Goal: Task Accomplishment & Management: Complete application form

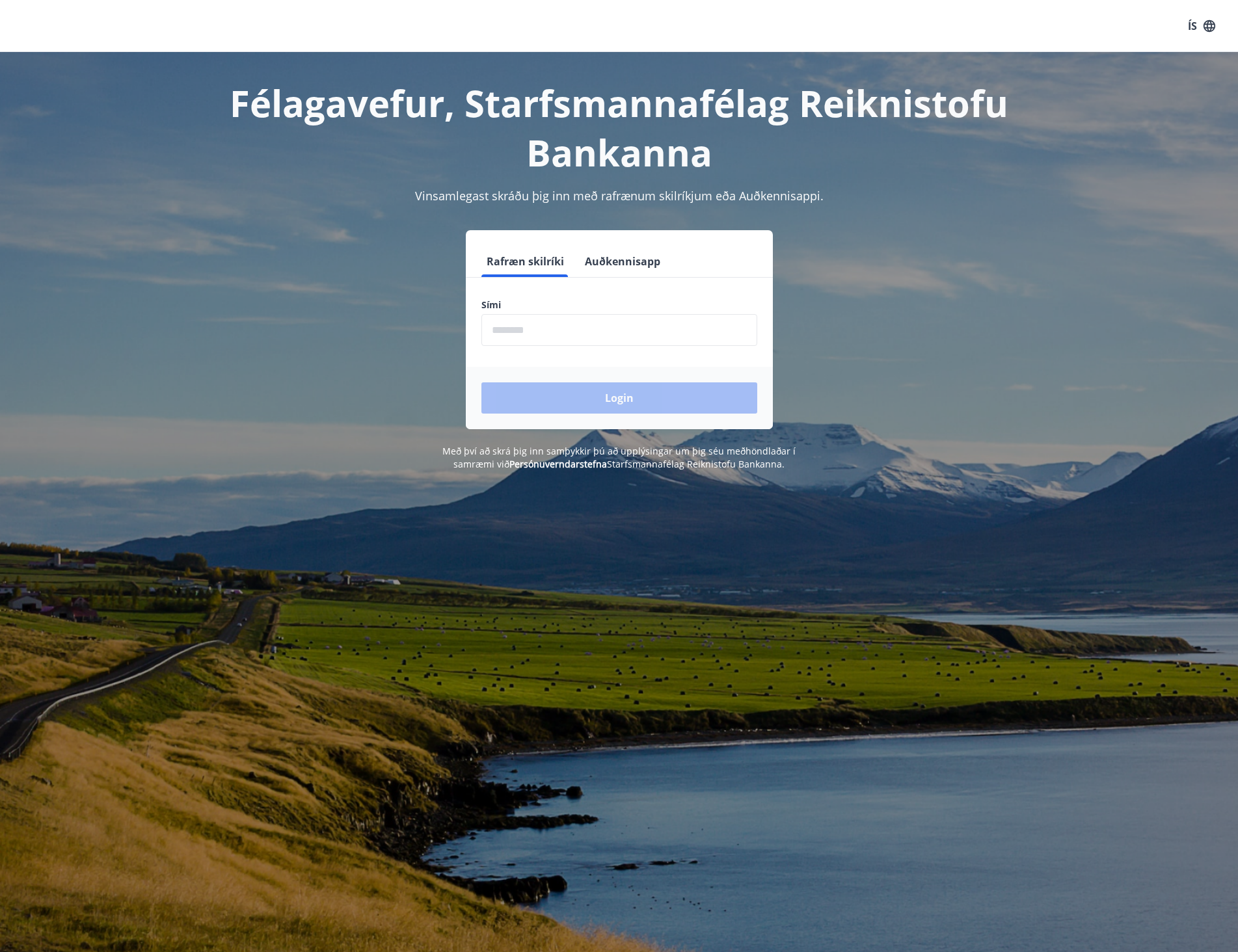
click at [605, 336] on input "phone" at bounding box center [619, 330] width 276 height 32
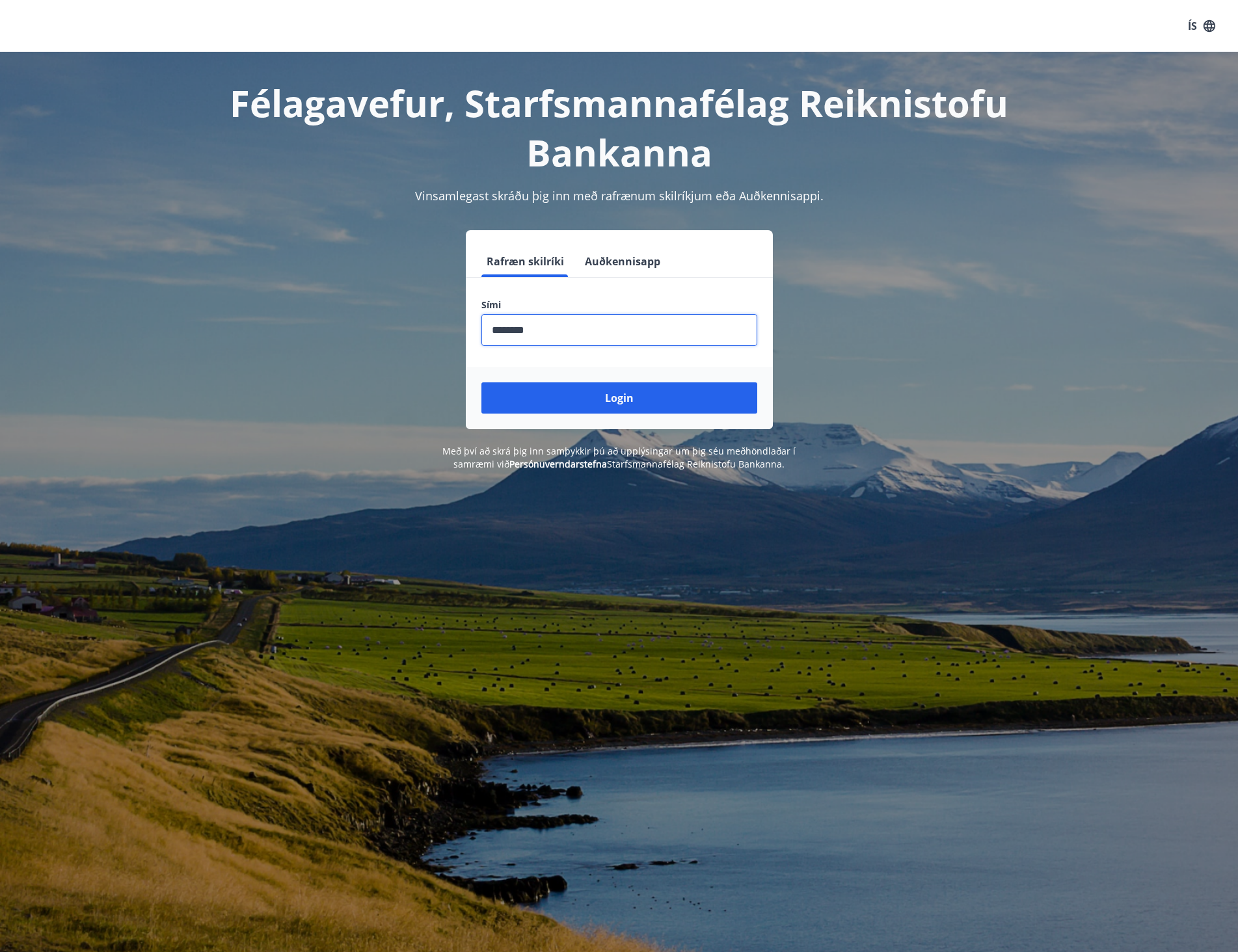
type input "********"
click at [482, 383] on button "Login" at bounding box center [619, 398] width 276 height 31
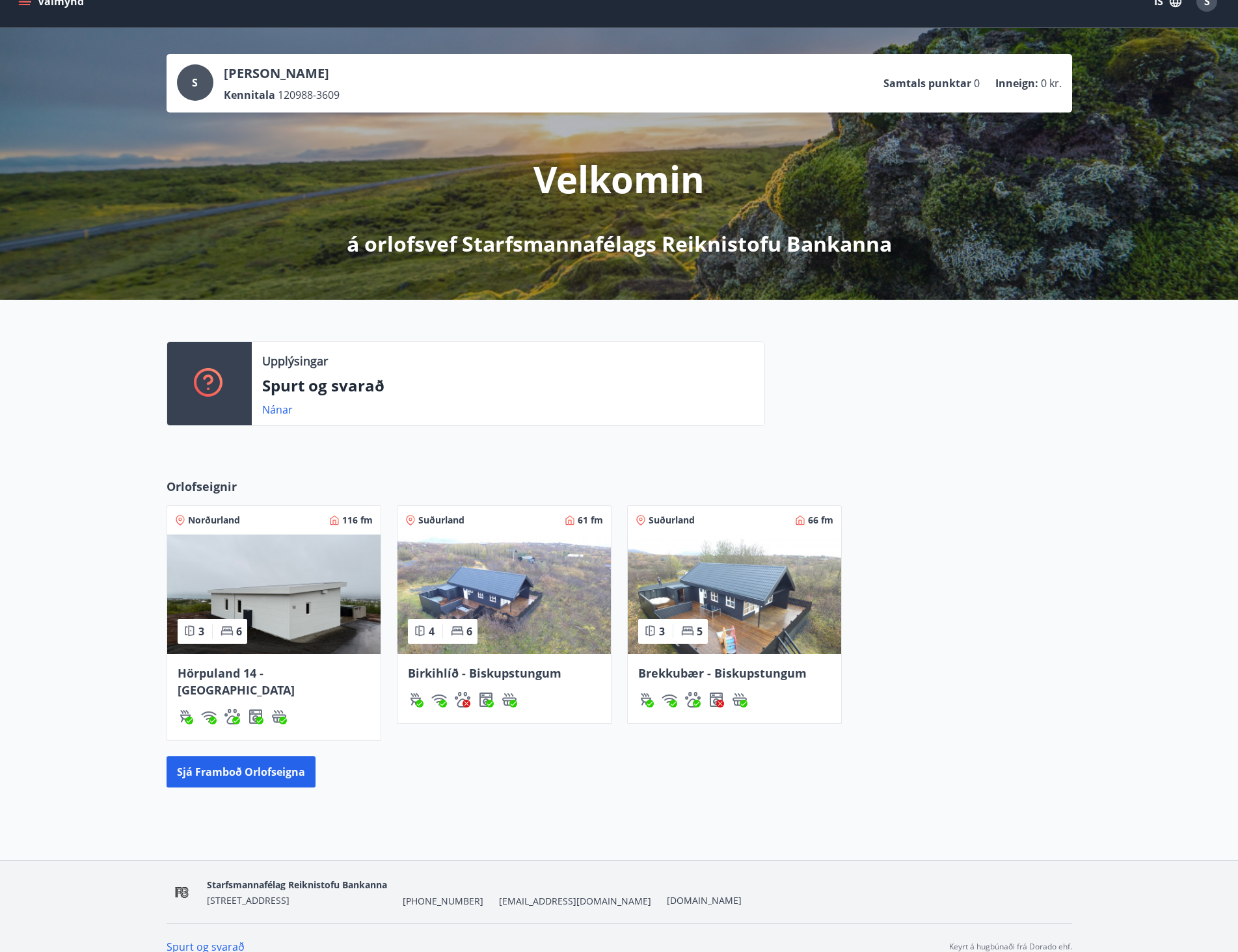
scroll to position [25, 0]
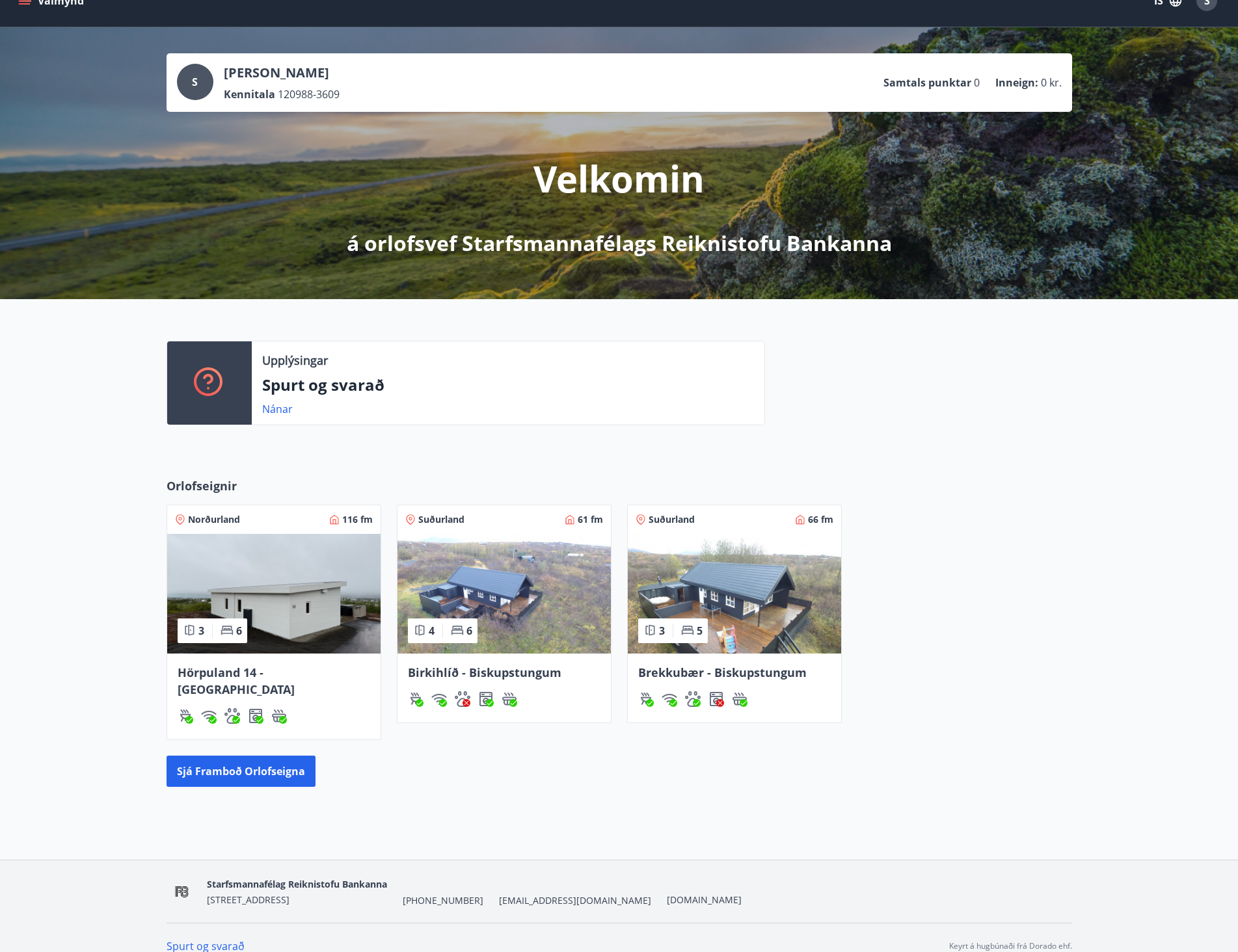
click at [1101, 566] on div "Orlofseignir Norðurland 116 fm 3 6 Hörpuland 14 - [GEOGRAPHIC_DATA] Suðurland 6…" at bounding box center [619, 631] width 1238 height 351
click at [1112, 426] on div "Upplýsingar Spurt og svarað Nánar" at bounding box center [619, 378] width 1238 height 158
